Goal: Information Seeking & Learning: Check status

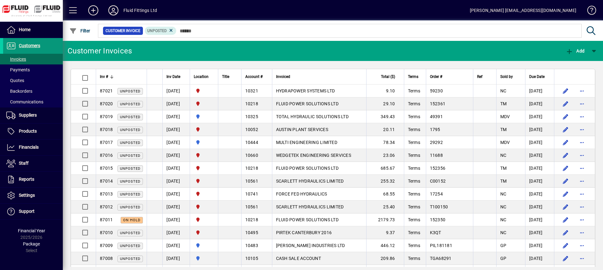
click at [41, 44] on span at bounding box center [33, 45] width 60 height 15
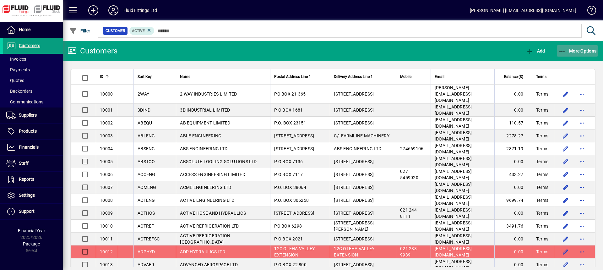
click at [586, 49] on span "More Options" at bounding box center [578, 50] width 38 height 5
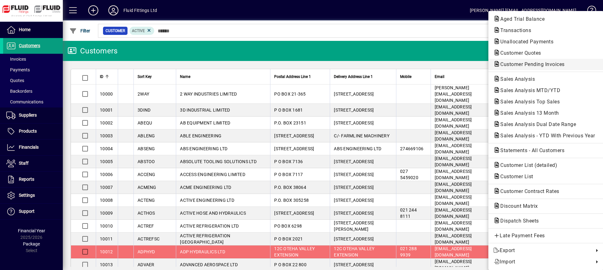
click at [532, 64] on span "Customer Pending Invoices" at bounding box center [531, 64] width 74 height 6
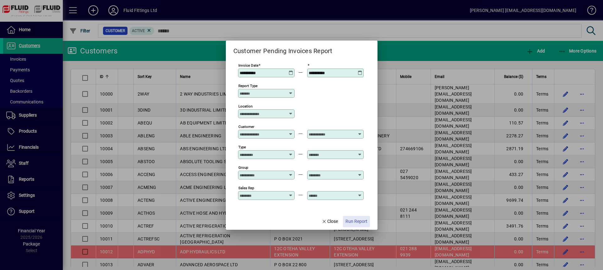
click at [362, 220] on span "Run Report" at bounding box center [357, 221] width 22 height 7
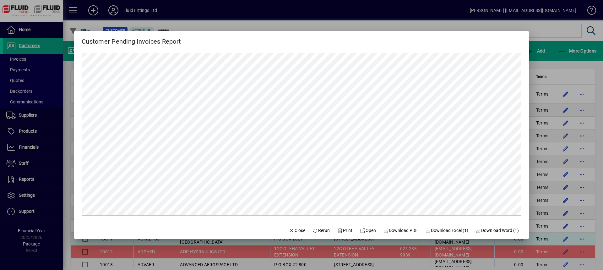
click at [290, 232] on span "Close" at bounding box center [297, 230] width 16 height 7
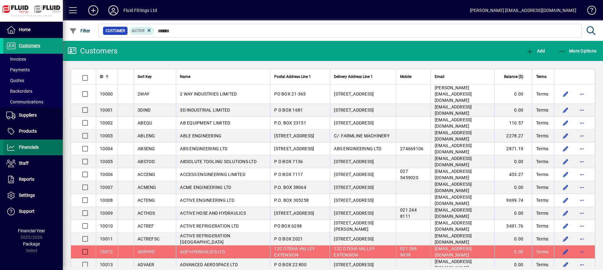
click at [39, 146] on span at bounding box center [33, 147] width 60 height 15
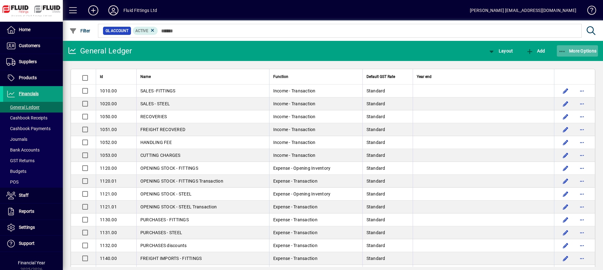
click at [587, 48] on span "button" at bounding box center [577, 50] width 41 height 15
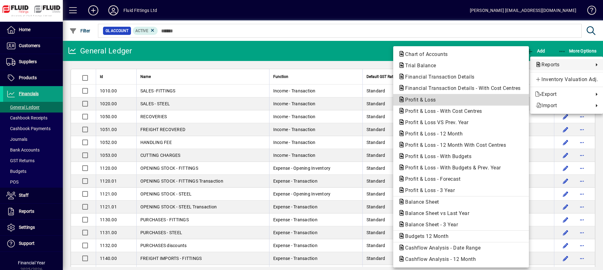
click at [415, 101] on span "Profit & Loss" at bounding box center [419, 100] width 41 height 6
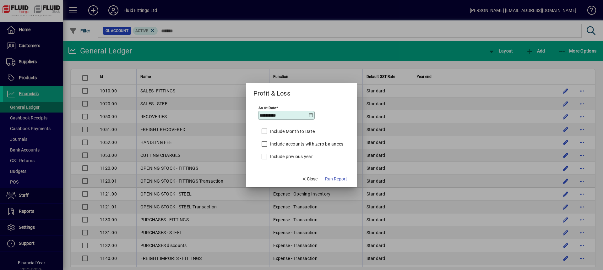
click at [311, 115] on icon at bounding box center [311, 115] width 5 height 5
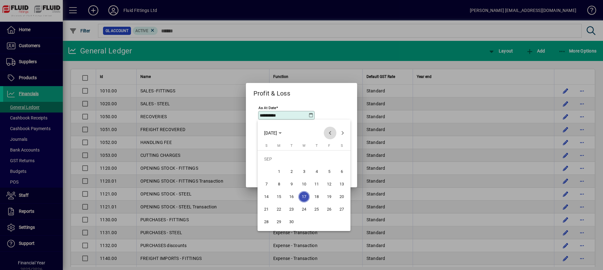
click at [331, 134] on span "Previous month" at bounding box center [330, 133] width 13 height 13
click at [267, 222] on span "31" at bounding box center [266, 221] width 11 height 11
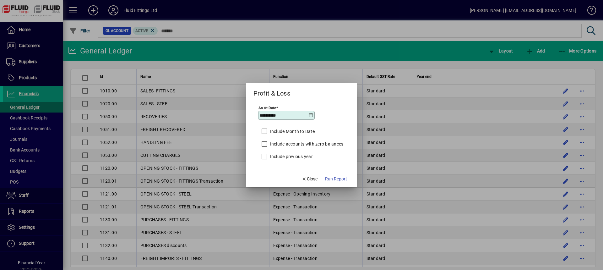
type input "**********"
click at [332, 178] on span "Run Report" at bounding box center [336, 179] width 22 height 7
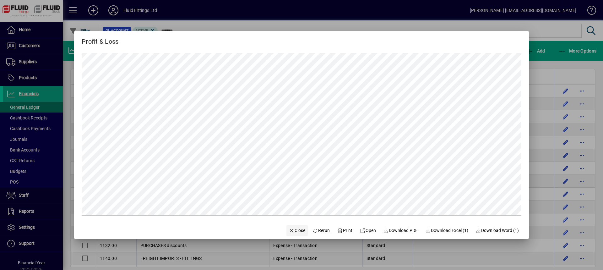
click at [298, 230] on span "Close" at bounding box center [297, 230] width 16 height 7
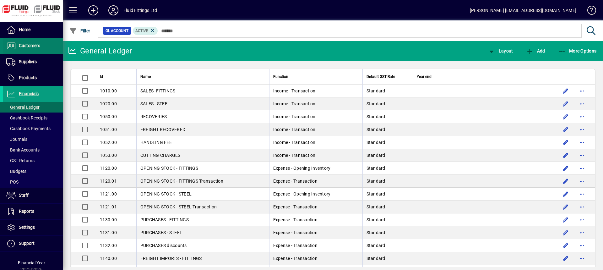
click at [15, 49] on icon at bounding box center [10, 46] width 9 height 8
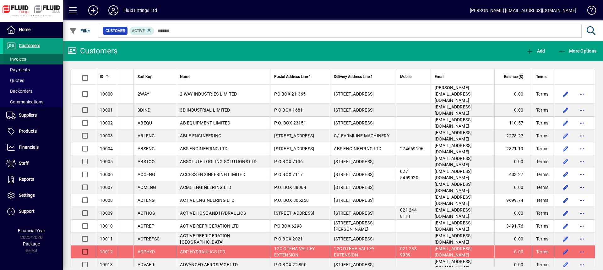
click at [14, 60] on span "Invoices" at bounding box center [16, 59] width 20 height 5
